Goal: Browse casually

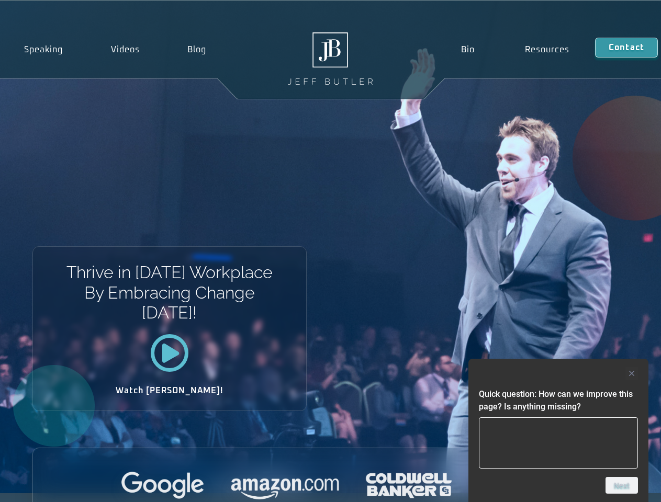
click at [330, 251] on div "Thrive in [DATE] Workplace By Embracing Change [DATE]! Watch [PERSON_NAME]!" at bounding box center [330, 247] width 661 height 492
click at [558, 373] on div at bounding box center [558, 373] width 159 height 13
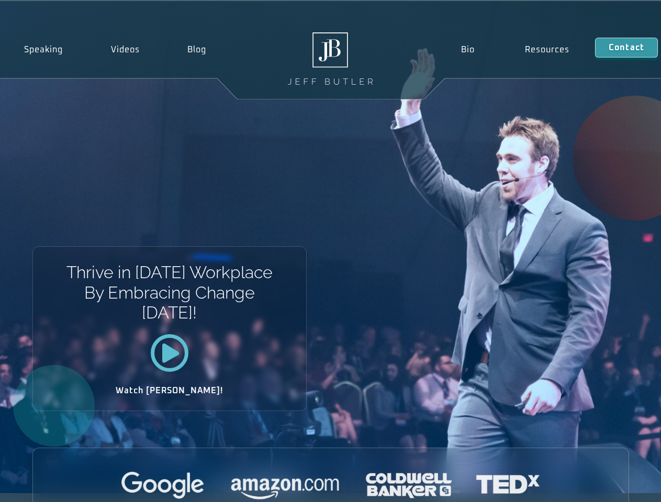
click at [621, 485] on div at bounding box center [330, 486] width 595 height 29
